Goal: Transaction & Acquisition: Purchase product/service

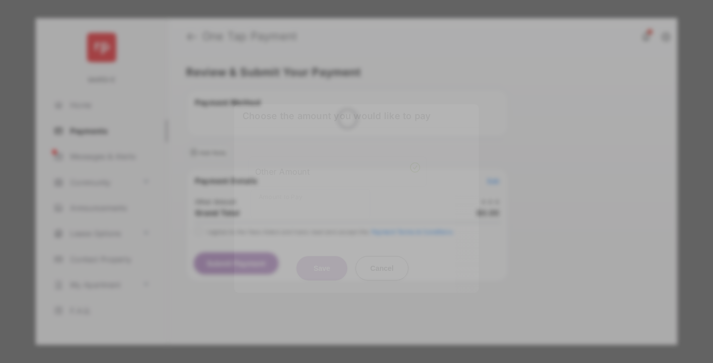
click at [338, 163] on div "Other Amount" at bounding box center [337, 170] width 165 height 17
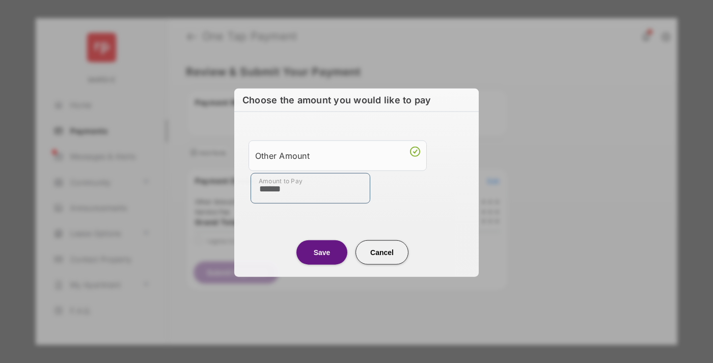
type input "******"
click at [322, 252] on button "Save" at bounding box center [321, 252] width 51 height 24
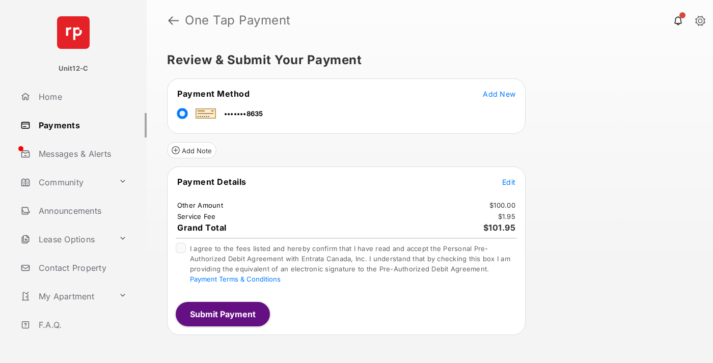
click at [509, 182] on span "Edit" at bounding box center [508, 182] width 13 height 9
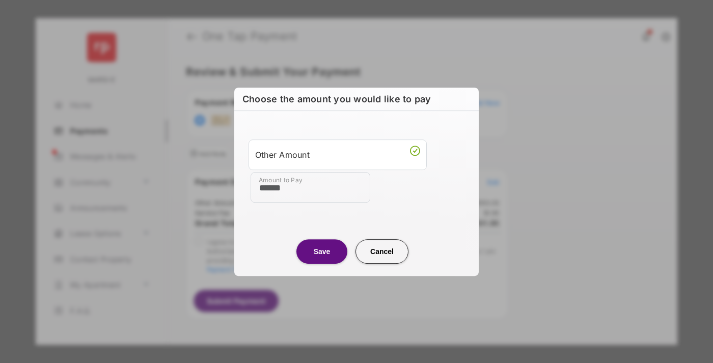
click at [322, 251] on button "Save" at bounding box center [321, 251] width 51 height 24
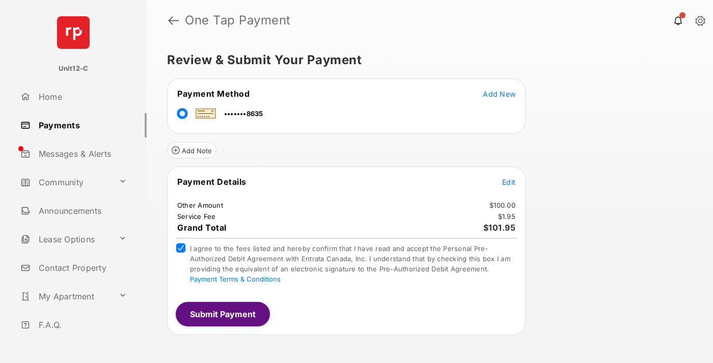
click at [222, 314] on button "Submit Payment" at bounding box center [223, 314] width 94 height 24
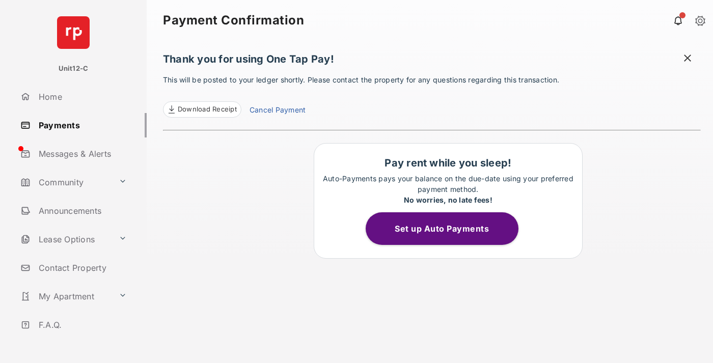
click at [688, 59] on span at bounding box center [687, 59] width 10 height 13
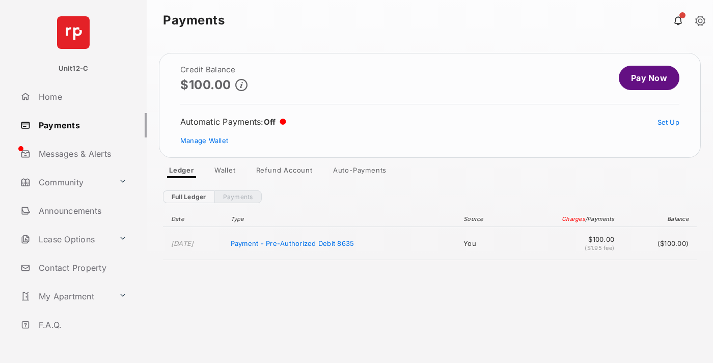
click at [204, 141] on link "Manage Wallet" at bounding box center [204, 140] width 48 height 8
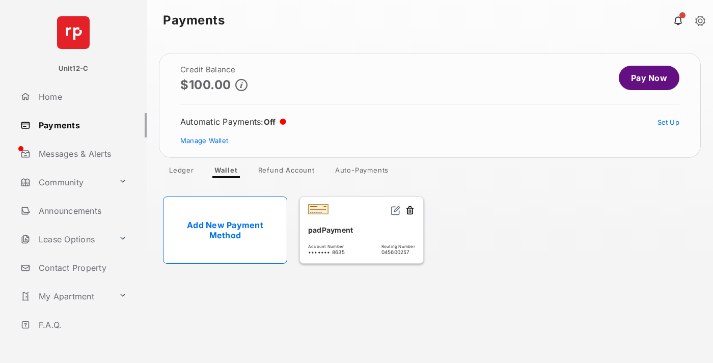
click at [410, 211] on button at bounding box center [410, 211] width 10 height 12
